Goal: Task Accomplishment & Management: Manage account settings

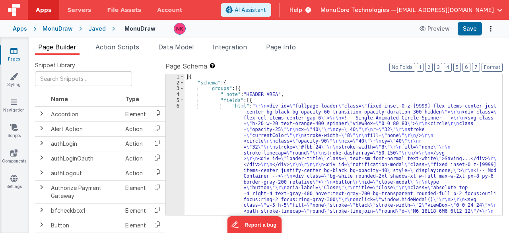
drag, startPoint x: 15, startPoint y: 46, endPoint x: 11, endPoint y: 49, distance: 4.8
click at [11, 49] on icon at bounding box center [13, 51] width 7 height 8
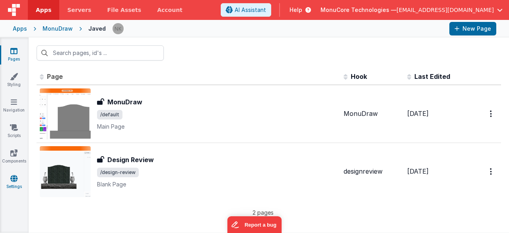
click at [19, 180] on link "Settings" at bounding box center [14, 182] width 29 height 16
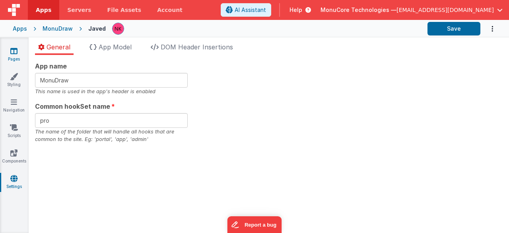
click at [14, 52] on icon at bounding box center [13, 51] width 7 height 8
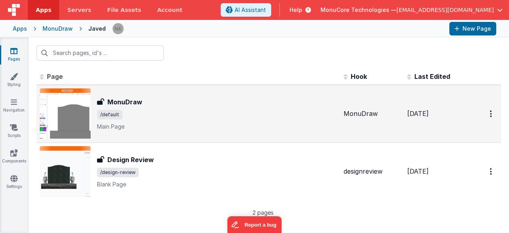
click at [127, 103] on h3 "MonuDraw" at bounding box center [124, 102] width 35 height 10
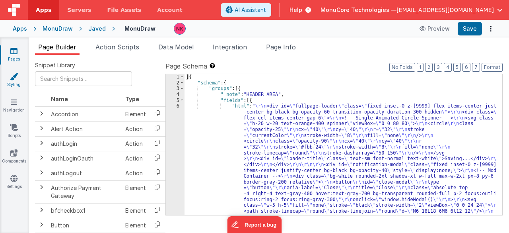
click at [18, 82] on link "Styling" at bounding box center [14, 80] width 29 height 16
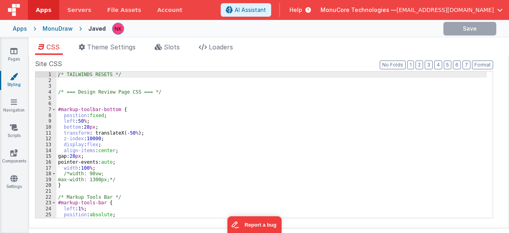
click at [124, 125] on div "/* TAILWINDS RESETS */ /* === Design Review Page CSS === */ #markup-toolbar-bot…" at bounding box center [271, 151] width 431 height 158
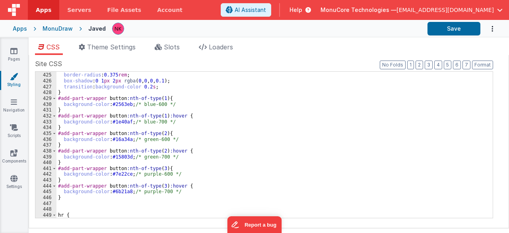
scroll to position [3421, 0]
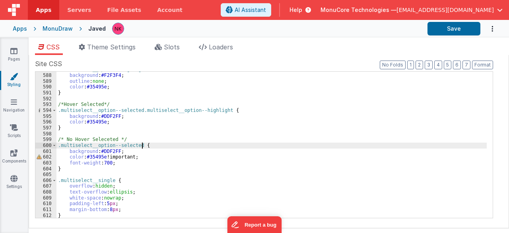
click at [175, 147] on div ".multiselect__option--highlight { background : #F2F3F4 ; outline : none ; color…" at bounding box center [271, 145] width 431 height 158
click at [180, 167] on div ".multiselect__option--highlight { background : #F2F3F4 ; outline : none ; color…" at bounding box center [271, 145] width 431 height 158
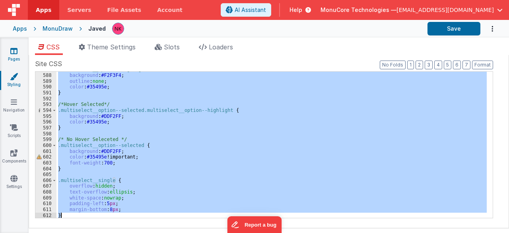
click at [17, 54] on icon at bounding box center [13, 51] width 7 height 8
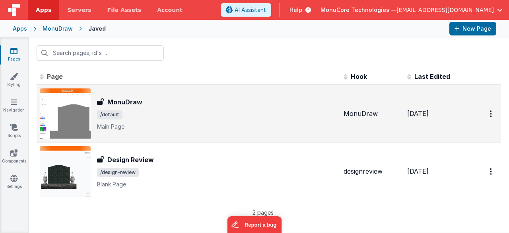
click at [192, 113] on span "/default" at bounding box center [217, 115] width 240 height 10
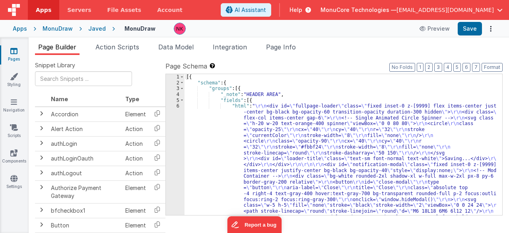
click at [174, 125] on div at bounding box center [254, 116] width 509 height 233
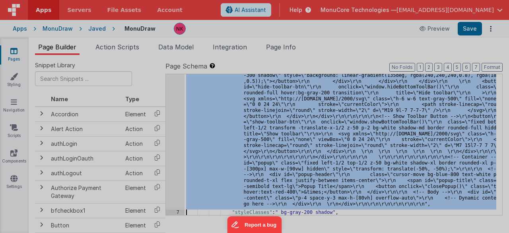
scroll to position [3858, 0]
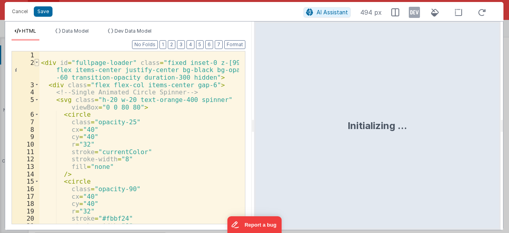
click at [36, 61] on span at bounding box center [37, 63] width 4 height 8
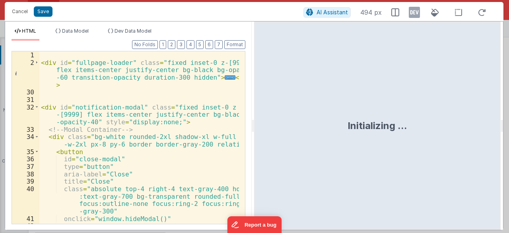
click at [89, 85] on div "< div id = "fullpage-loader" class = "fixed inset-0 z-[9999] flex items-center …" at bounding box center [139, 148] width 200 height 195
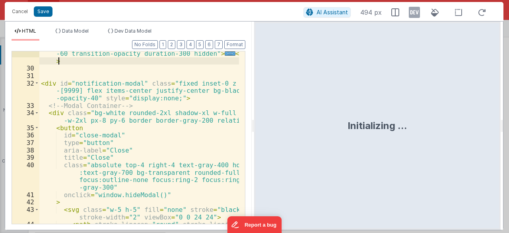
scroll to position [42, 0]
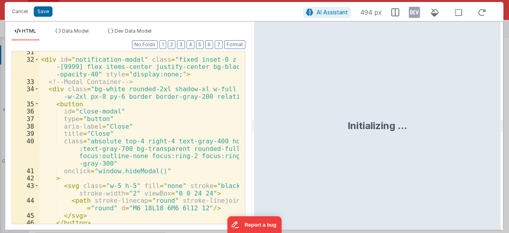
click at [39, 58] on div "32" at bounding box center [25, 67] width 27 height 22
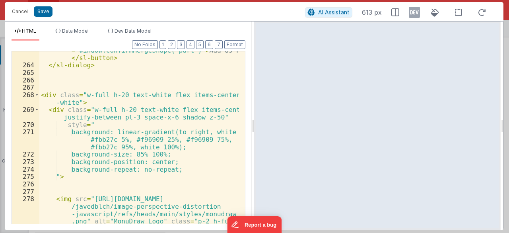
scroll to position [739, 0]
click at [166, 117] on div "< sl-button slot = "footer" variant = "default" onclick = "window.confirmMergeS…" at bounding box center [139, 155] width 200 height 232
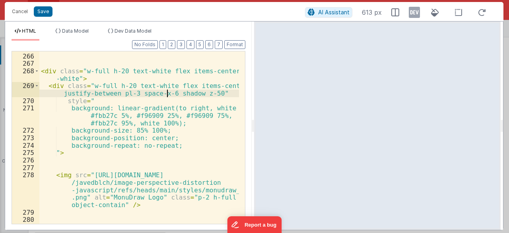
scroll to position [787, 0]
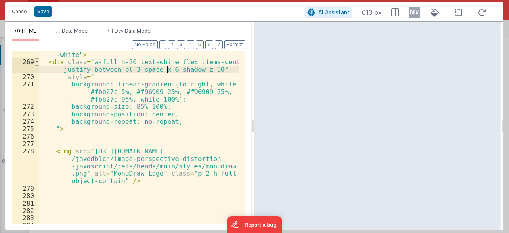
click at [37, 60] on span at bounding box center [37, 62] width 4 height 8
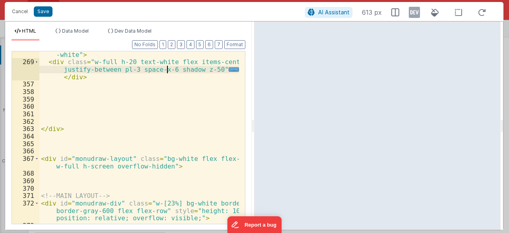
click at [109, 109] on div "< div class = "w-full h-20 text-white flex items-center bg -white" > < div clas…" at bounding box center [139, 140] width 200 height 195
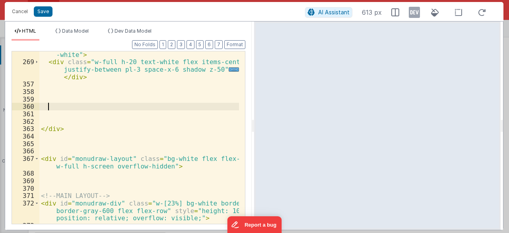
scroll to position [763, 0]
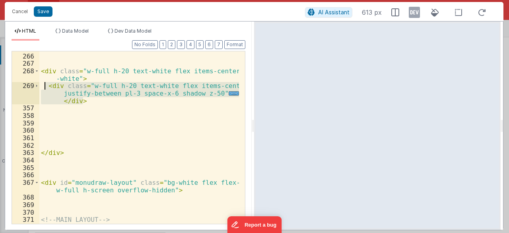
drag, startPoint x: 105, startPoint y: 100, endPoint x: 45, endPoint y: 88, distance: 62.0
click at [45, 88] on div "< div class = "w-full h-20 text-white flex items-center bg -white" > < div clas…" at bounding box center [139, 146] width 200 height 203
click at [19, 13] on button "Cancel" at bounding box center [20, 11] width 24 height 11
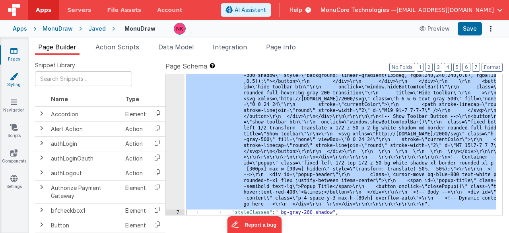
click at [16, 78] on icon at bounding box center [14, 76] width 8 height 8
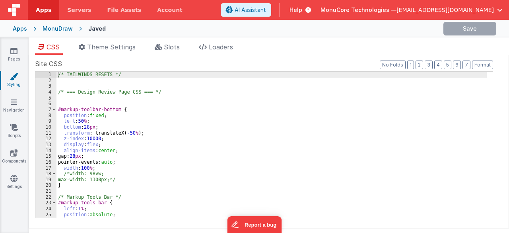
drag, startPoint x: 378, startPoint y: 116, endPoint x: 295, endPoint y: 125, distance: 83.2
click at [378, 116] on div "/* TAILWINDS RESETS */ /* === Design Review Page CSS === */ #markup-toolbar-bot…" at bounding box center [271, 151] width 431 height 158
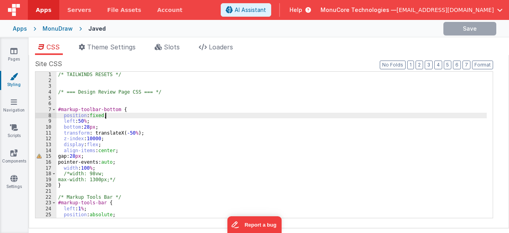
click at [187, 122] on div "/* TAILWINDS RESETS */ /* === Design Review Page CSS === */ #markup-toolbar-bot…" at bounding box center [271, 151] width 431 height 158
